Goal: Task Accomplishment & Management: Use online tool/utility

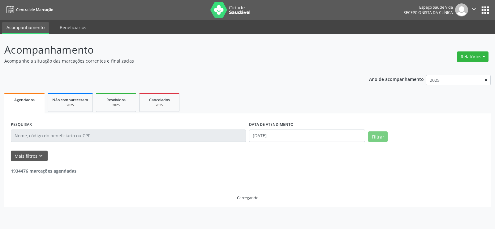
click at [475, 58] on button "Relatórios" at bounding box center [473, 56] width 32 height 11
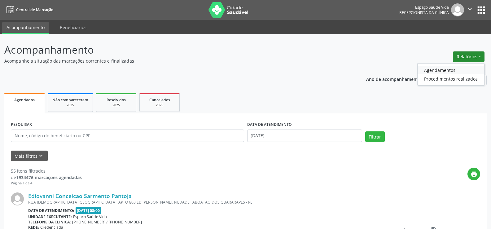
click at [448, 68] on link "Agendamentos" at bounding box center [450, 70] width 67 height 9
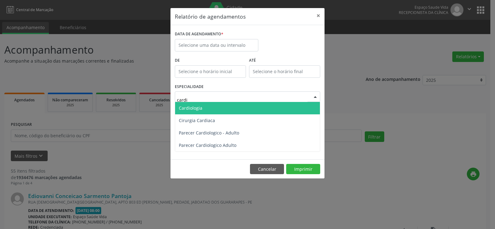
type input "cardio"
click at [202, 111] on span "Cardiologia" at bounding box center [247, 108] width 145 height 12
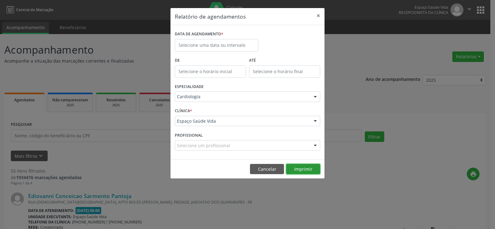
click at [313, 170] on button "Imprimir" at bounding box center [303, 169] width 34 height 11
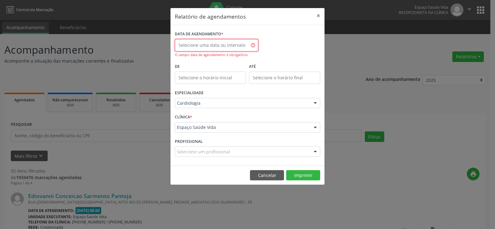
click at [213, 49] on input "text" at bounding box center [217, 45] width 84 height 12
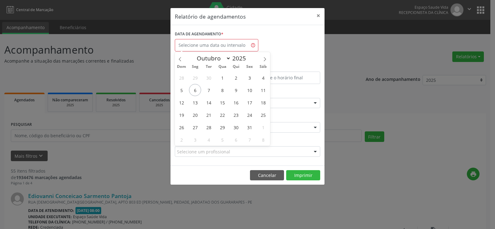
click at [215, 89] on div "28 29 30 1 2 3 4 5 6 7 8 9 10 11 12 13 14 15 16 17 18 19 20 21 22 23 24 25 26 2…" at bounding box center [222, 108] width 95 height 74
click at [210, 89] on span "7" at bounding box center [209, 90] width 12 height 12
type input "[DATE]"
click at [210, 89] on span "7" at bounding box center [209, 90] width 12 height 12
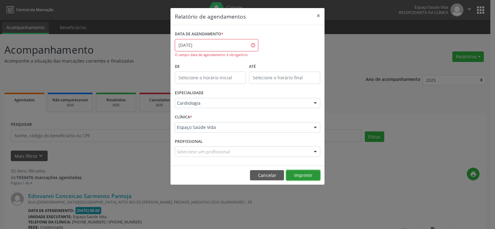
click at [300, 178] on button "Imprimir" at bounding box center [303, 175] width 34 height 11
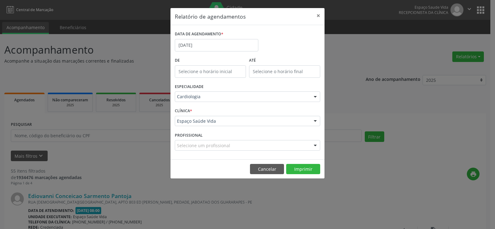
click at [339, 46] on div "Relatório de agendamentos × DATA DE AGENDAMENTO * [DATE] De ATÉ ESPECIALIDADE C…" at bounding box center [247, 114] width 495 height 229
